Goal: Task Accomplishment & Management: Manage account settings

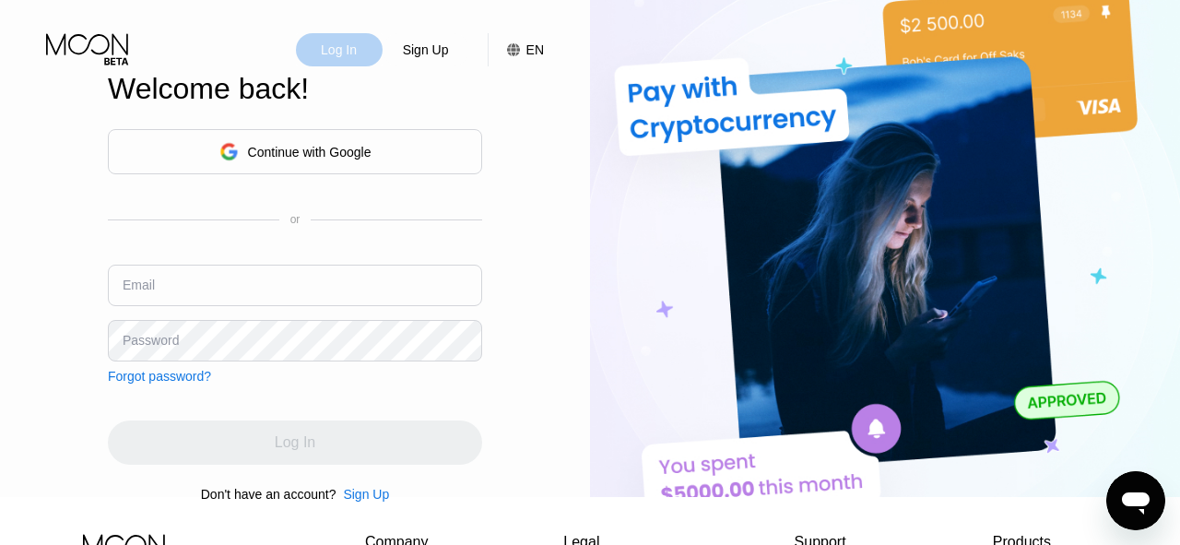
click at [345, 61] on div "Log In" at bounding box center [339, 49] width 87 height 33
click at [349, 45] on div "Log In" at bounding box center [339, 50] width 40 height 18
click at [317, 155] on div "Continue with Google" at bounding box center [309, 152] width 123 height 15
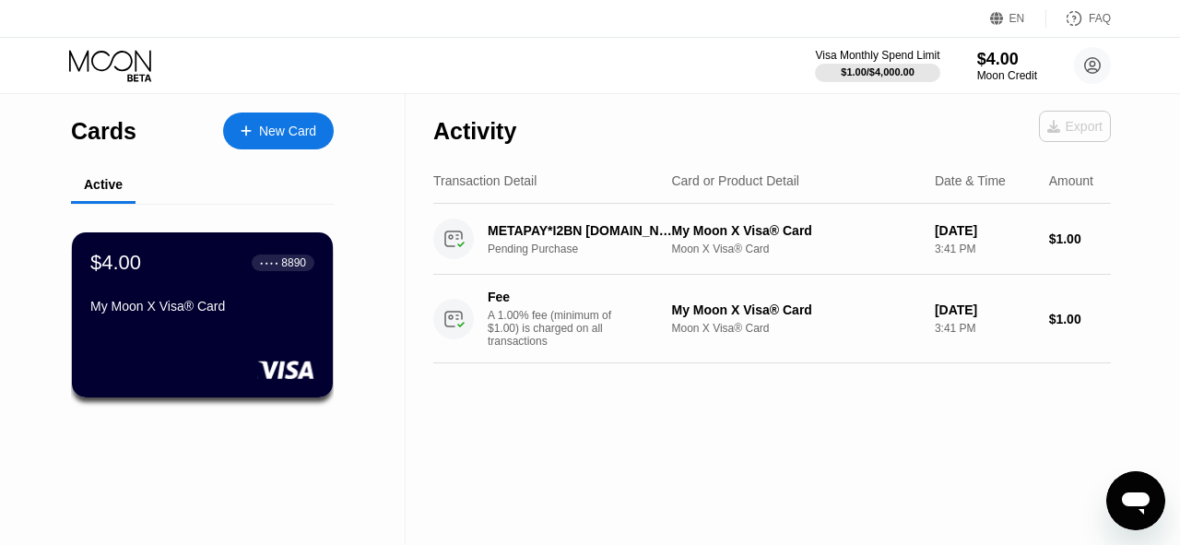
click at [1070, 133] on div "Export" at bounding box center [1074, 126] width 55 height 15
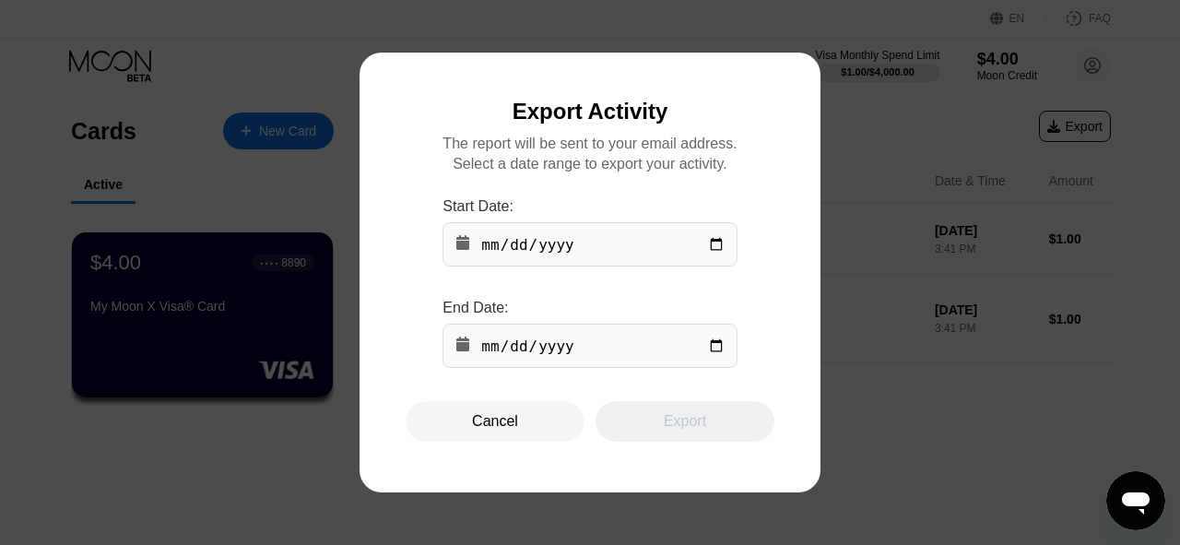
click at [540, 424] on div "Cancel" at bounding box center [495, 421] width 179 height 41
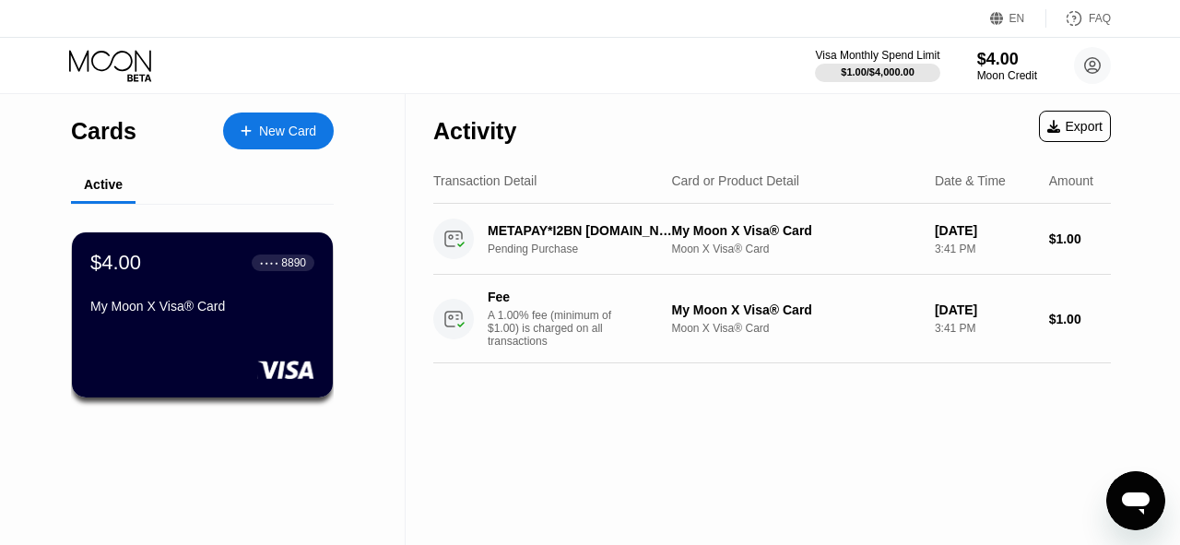
click at [494, 127] on div "Activity" at bounding box center [474, 131] width 83 height 27
click at [876, 58] on div "Visa Monthly Spend Limit" at bounding box center [877, 55] width 127 height 13
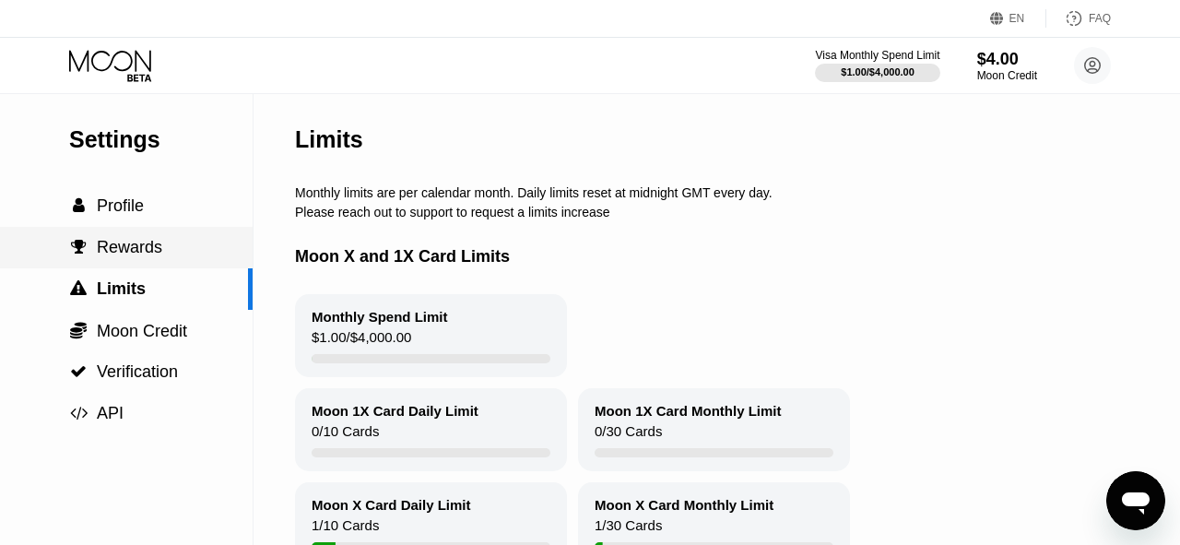
click at [170, 253] on div " Rewards" at bounding box center [126, 247] width 253 height 19
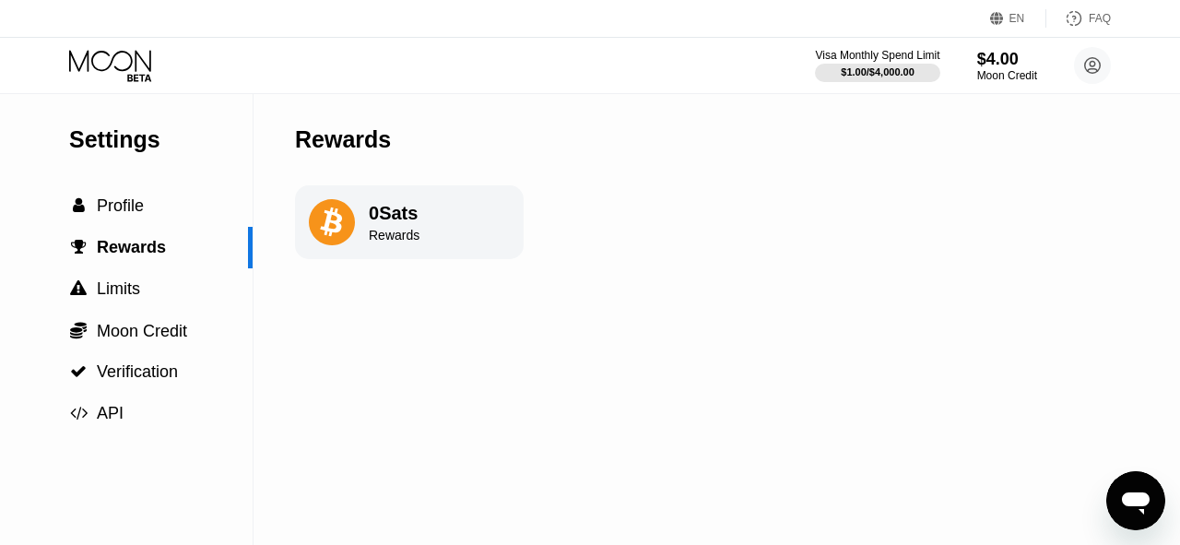
click at [414, 209] on div "0 Sats" at bounding box center [394, 213] width 51 height 21
click at [133, 345] on div " Moon Credit" at bounding box center [126, 330] width 253 height 41
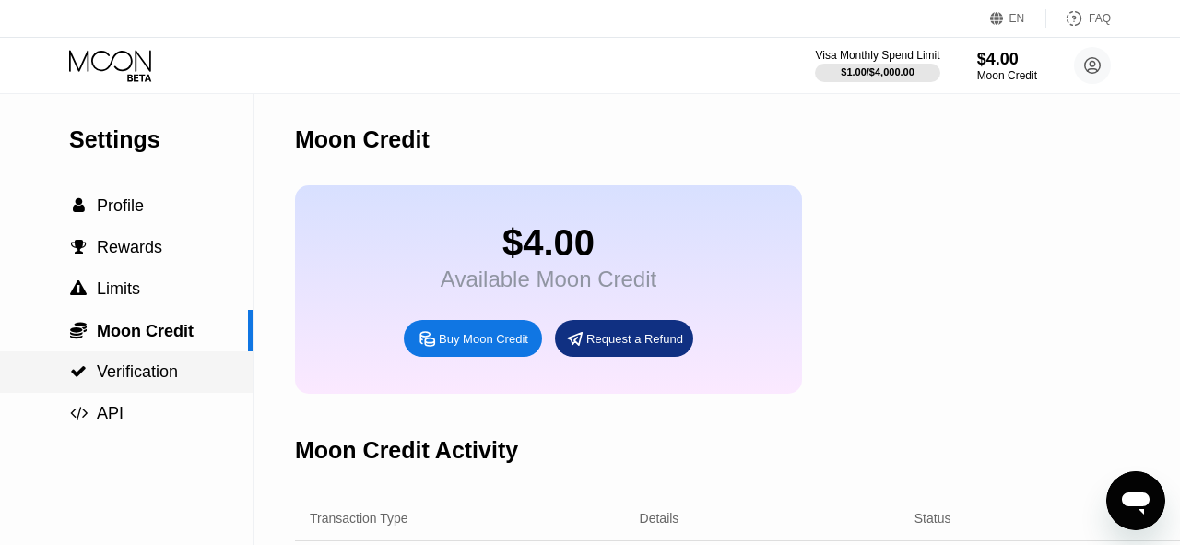
click at [162, 365] on span "Verification" at bounding box center [137, 371] width 81 height 18
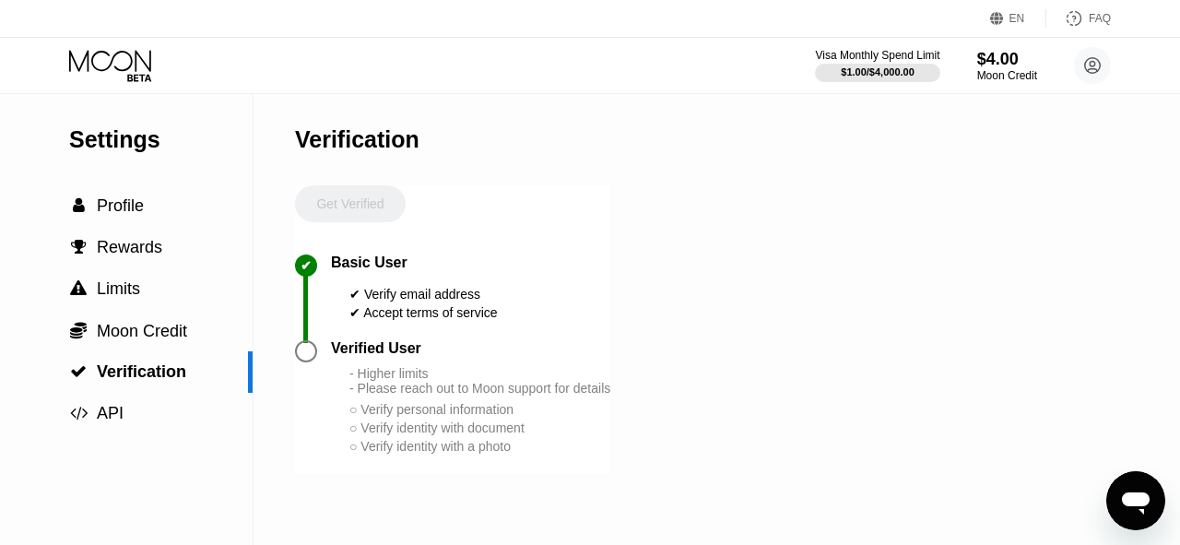
click at [465, 272] on div "Basic User ✔ Verify email address ✔ Accept terms of service" at bounding box center [414, 287] width 167 height 67
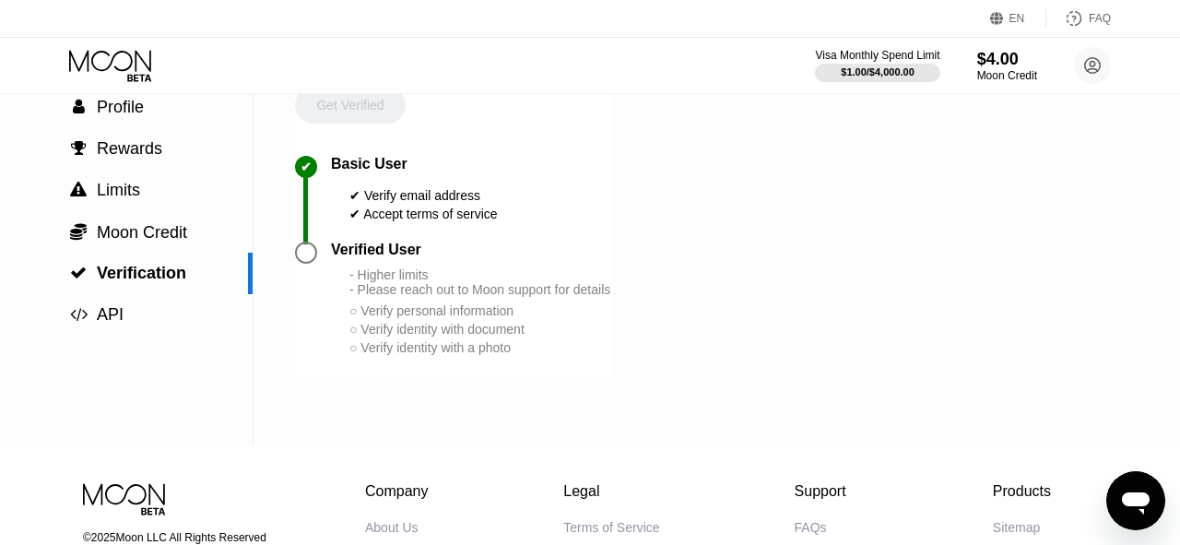
scroll to position [100, 0]
click at [393, 268] on div "Verified User - Higher limits - Please reach out to Moon support for details ○ …" at bounding box center [470, 298] width 279 height 115
click at [309, 255] on div at bounding box center [306, 252] width 22 height 22
click at [308, 255] on div at bounding box center [306, 252] width 22 height 22
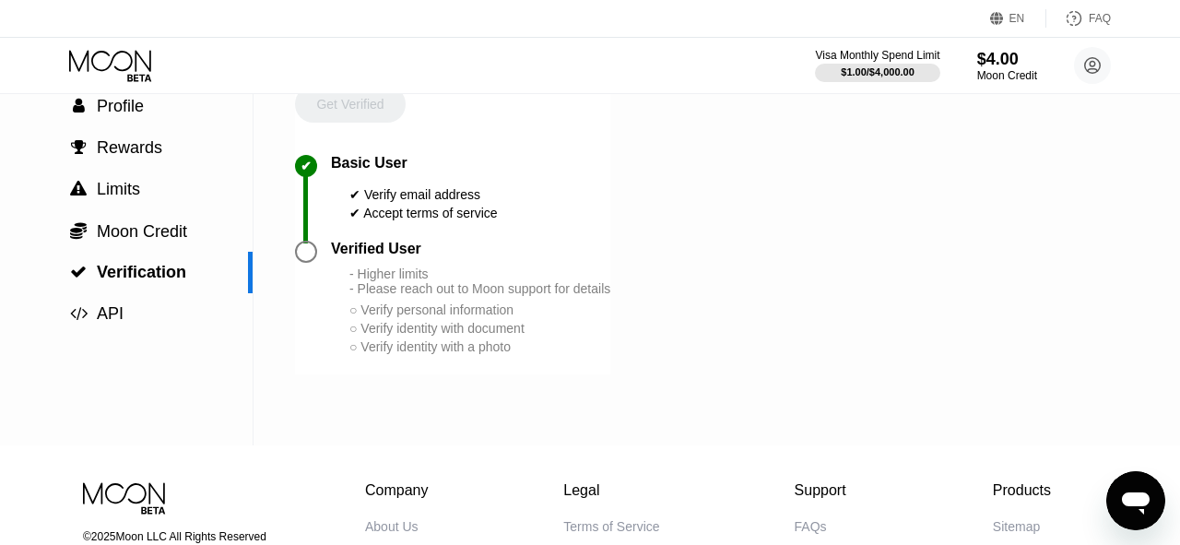
click at [308, 255] on div at bounding box center [306, 252] width 22 height 22
click at [420, 287] on div "- Higher limits - Please reach out to Moon support for details" at bounding box center [479, 280] width 261 height 29
click at [482, 317] on div "○ Verify personal information" at bounding box center [479, 309] width 261 height 15
click at [135, 237] on span "Moon Credit" at bounding box center [142, 231] width 90 height 18
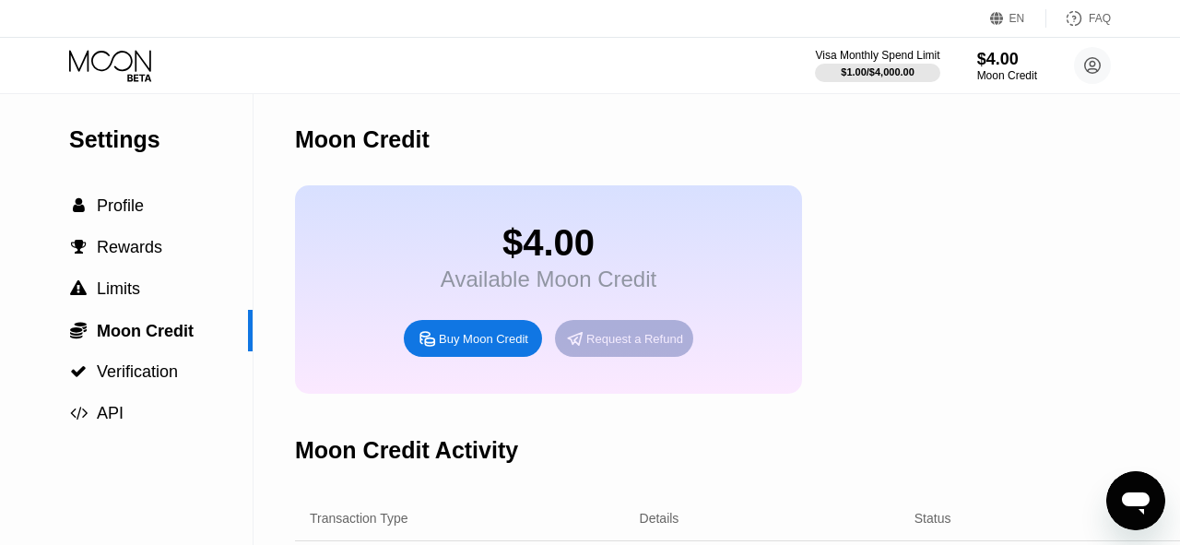
click at [636, 345] on div "Request a Refund" at bounding box center [634, 339] width 97 height 16
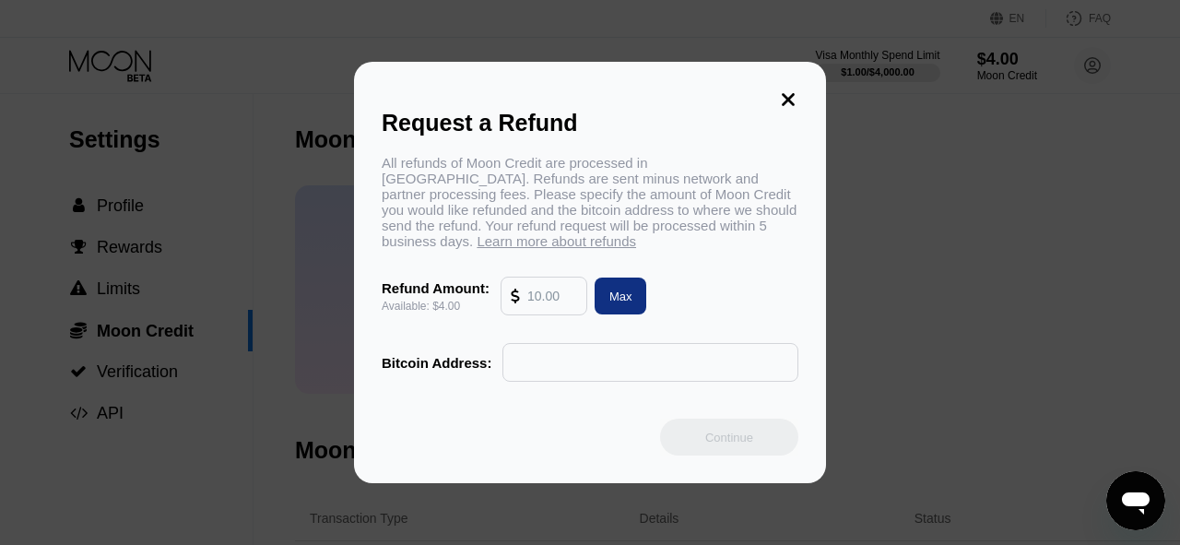
click at [566, 295] on input "text" at bounding box center [552, 295] width 50 height 37
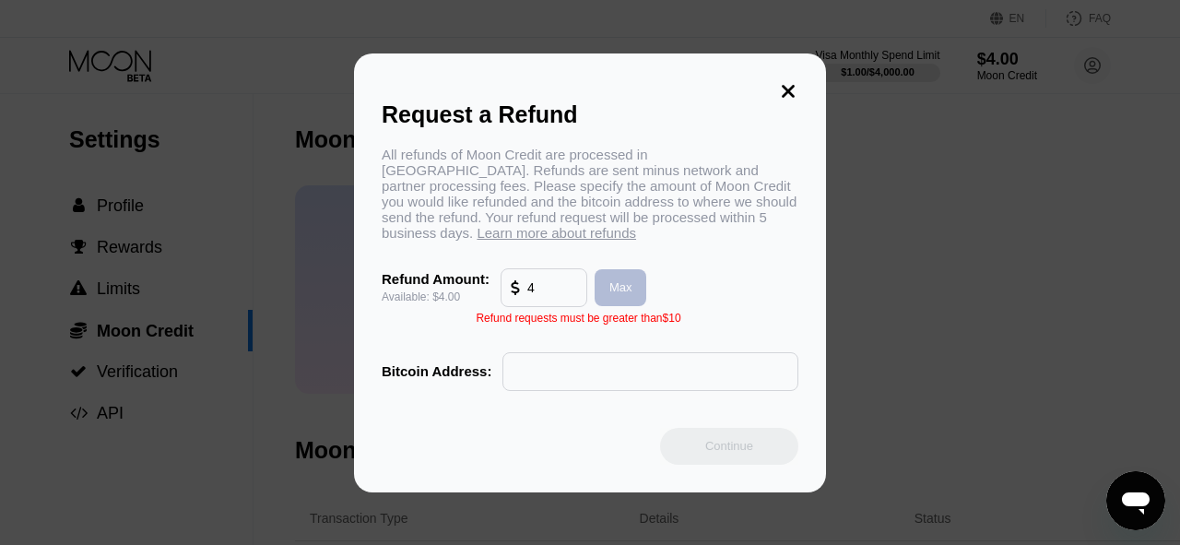
click at [621, 279] on div "Max" at bounding box center [620, 287] width 23 height 16
type input "4.00"
click at [567, 330] on div "All refunds of Moon Credit are processed in [GEOGRAPHIC_DATA]. Refunds are sent…" at bounding box center [590, 269] width 417 height 244
click at [535, 367] on input "text" at bounding box center [650, 371] width 276 height 37
click at [779, 101] on icon at bounding box center [788, 91] width 20 height 20
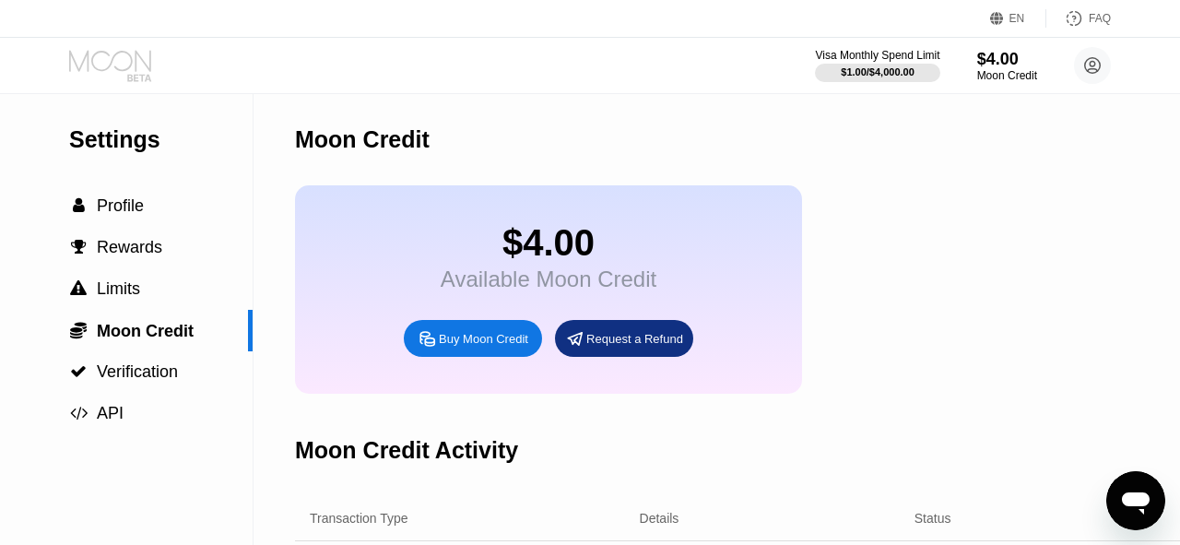
click at [132, 70] on icon at bounding box center [112, 66] width 86 height 32
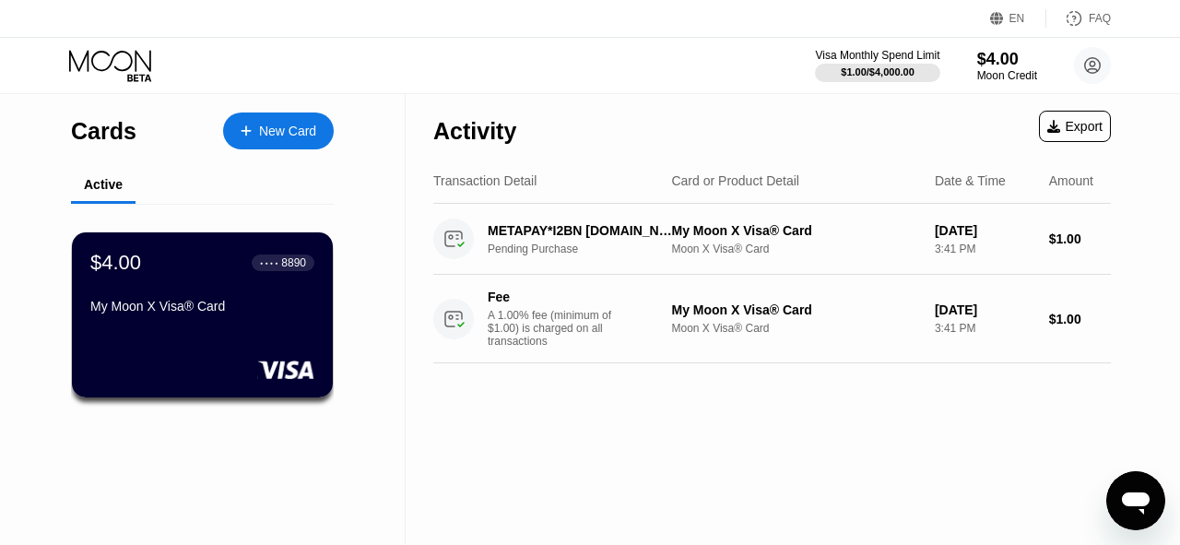
click at [350, 187] on div "Cards New Card Active $4.00 ● ● ● ● 8890 My Moon X Visa® Card" at bounding box center [203, 319] width 406 height 451
click at [265, 133] on div "New Card" at bounding box center [287, 131] width 57 height 16
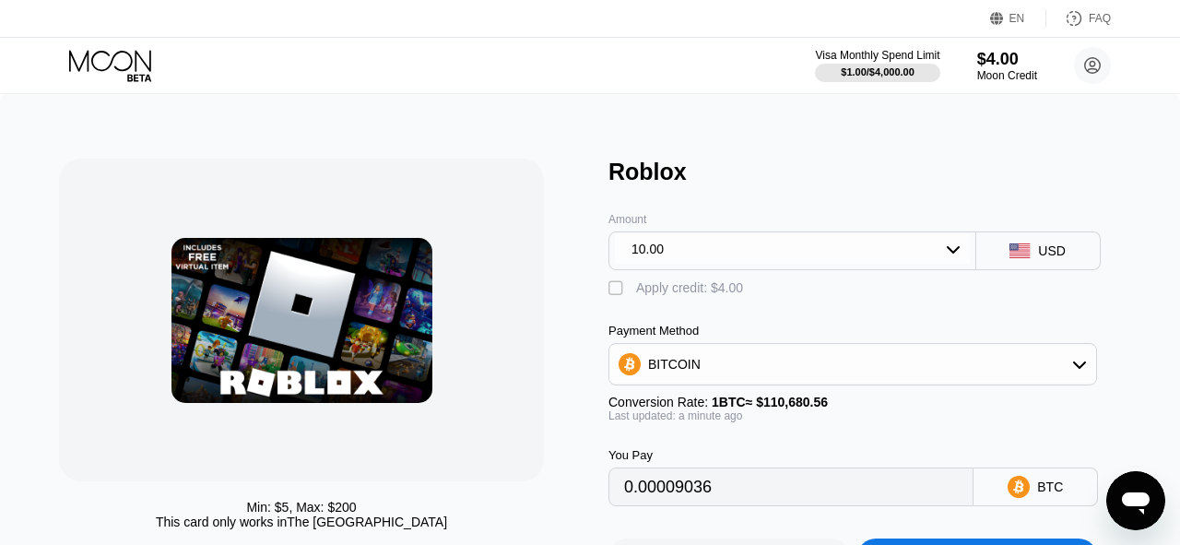
click at [952, 236] on div "10.00" at bounding box center [792, 248] width 355 height 29
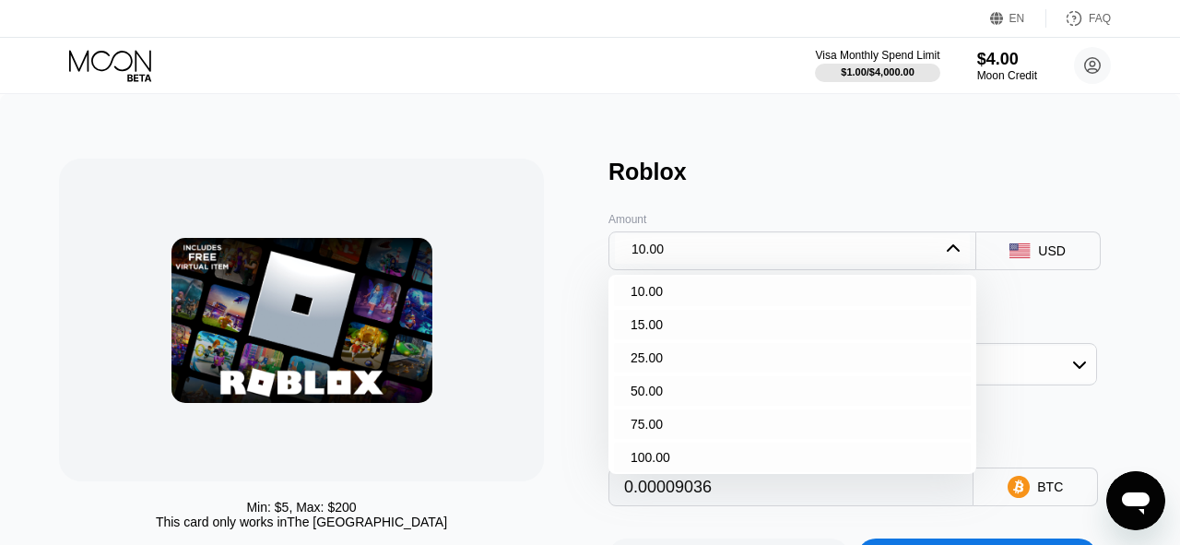
click at [875, 220] on div "Amount" at bounding box center [792, 219] width 368 height 13
click at [115, 64] on icon at bounding box center [112, 66] width 86 height 32
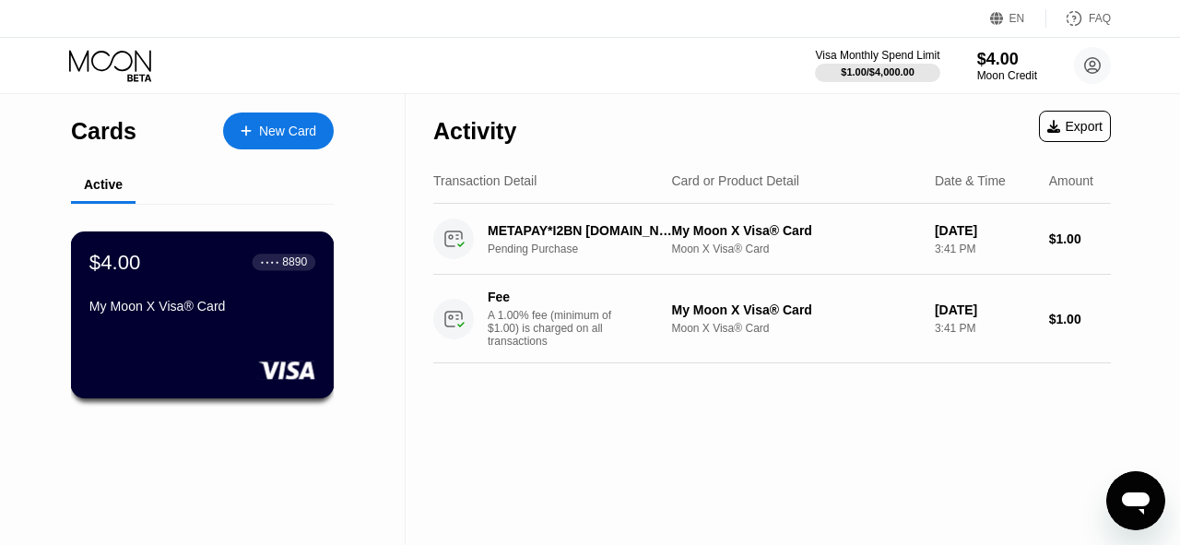
click at [261, 263] on div "● ● ● ●" at bounding box center [270, 262] width 18 height 6
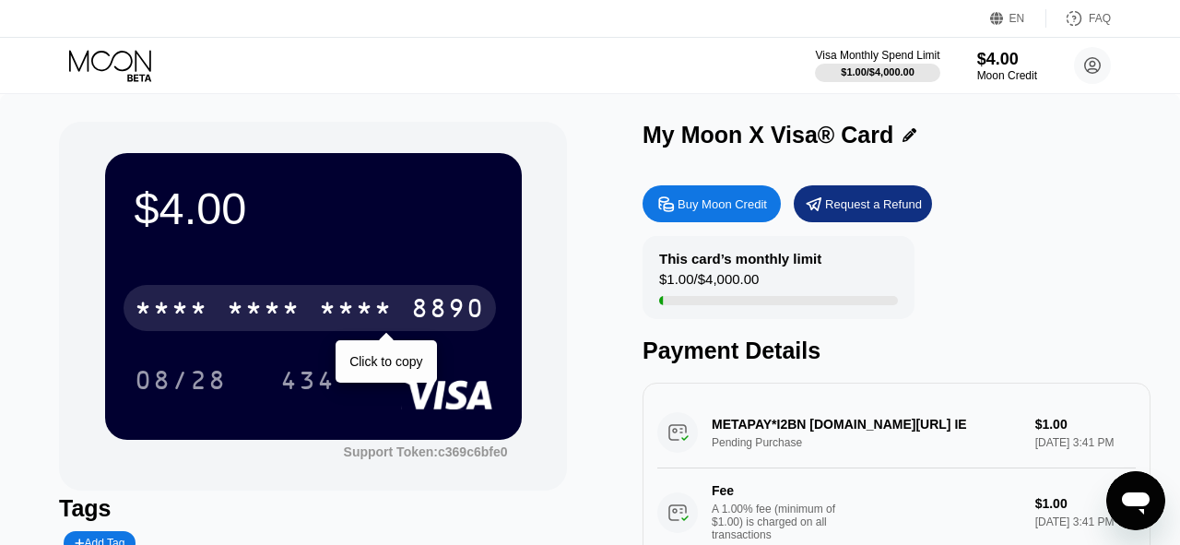
click at [344, 304] on div "* * * *" at bounding box center [356, 310] width 74 height 29
